Goal: Information Seeking & Learning: Learn about a topic

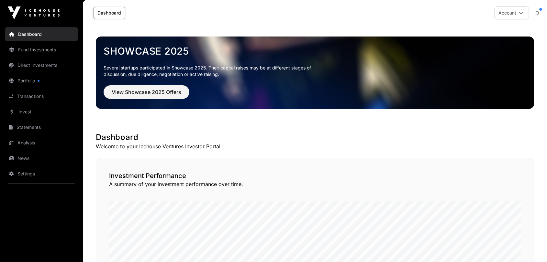
click at [39, 81] on div at bounding box center [39, 81] width 2 height 2
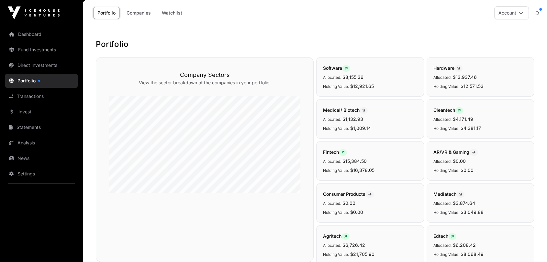
click at [37, 54] on link "Fund Investments" at bounding box center [41, 50] width 72 height 14
click at [40, 50] on link "Fund Investments" at bounding box center [41, 50] width 72 height 14
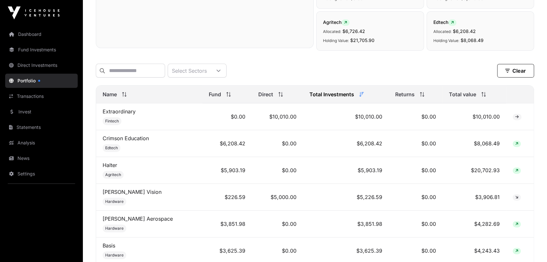
scroll to position [216, 0]
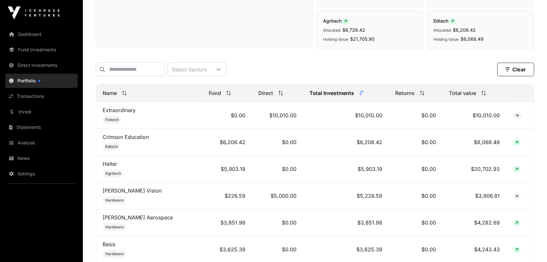
click at [473, 97] on div "Total value" at bounding box center [474, 93] width 50 height 8
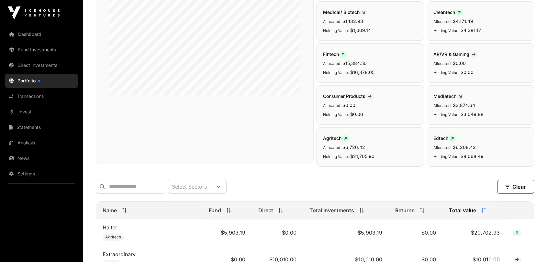
scroll to position [0, 0]
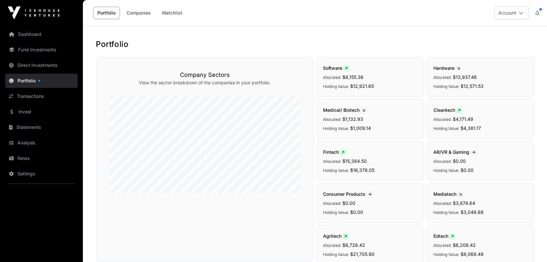
click at [32, 114] on link "Invest" at bounding box center [41, 112] width 72 height 14
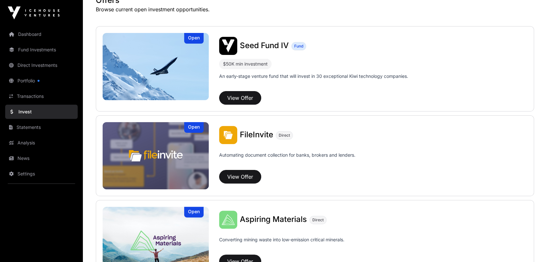
scroll to position [216, 0]
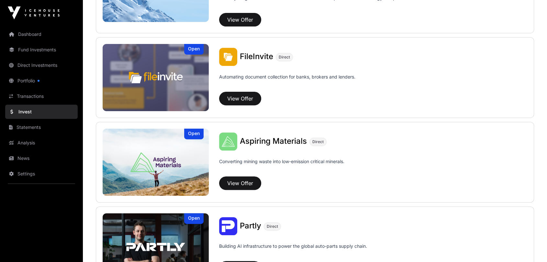
click at [248, 57] on span "FileInvite" at bounding box center [256, 56] width 33 height 9
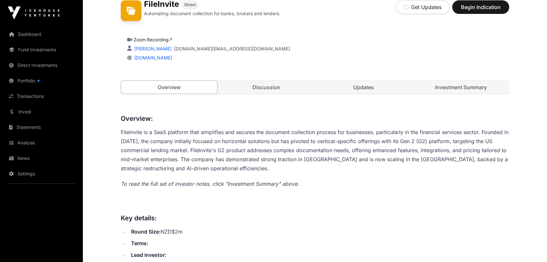
scroll to position [180, 0]
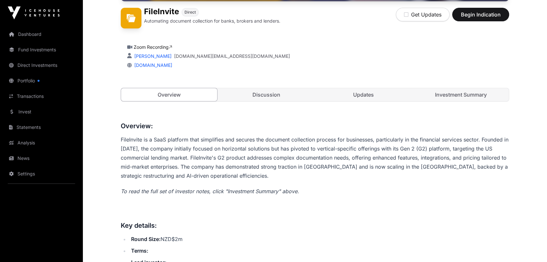
click at [377, 97] on link "Updates" at bounding box center [364, 94] width 96 height 13
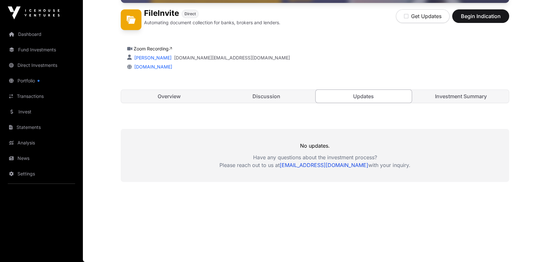
scroll to position [178, 0]
click at [455, 94] on link "Investment Summary" at bounding box center [461, 96] width 96 height 13
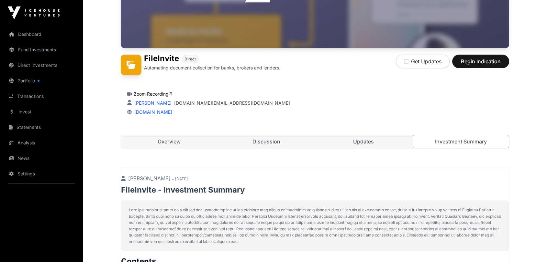
scroll to position [54, 0]
